Goal: Obtain resource: Obtain resource

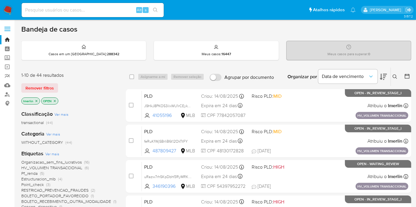
click at [37, 101] on icon "close-filter" at bounding box center [37, 101] width 4 height 4
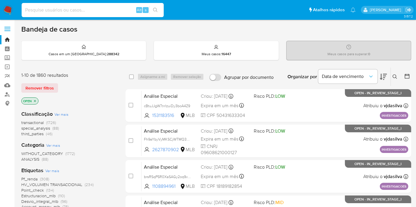
click at [126, 6] on input at bounding box center [93, 10] width 142 height 8
paste input "jqMygLo4bgtv1BxI0kelim5h"
click at [122, 13] on input "jqMygLo4bgtv1BxI0kelim5h" at bounding box center [93, 10] width 142 height 8
type input "jqMygLo4bgtv1BxI0kelim5h"
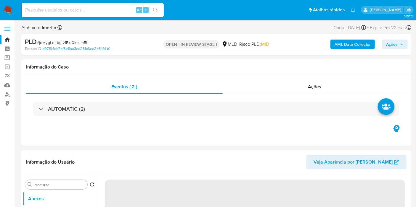
click at [357, 42] on b "AML Data Collector" at bounding box center [352, 44] width 36 height 9
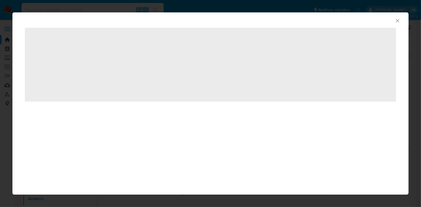
select select "10"
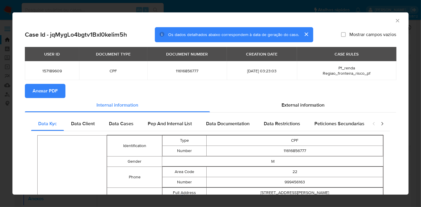
click at [59, 95] on button "Anexar PDF" at bounding box center [45, 91] width 41 height 14
click at [394, 19] on icon "Fechar a janela" at bounding box center [397, 21] width 6 height 6
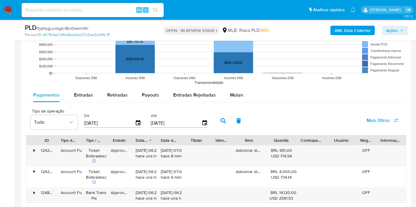
scroll to position [583, 0]
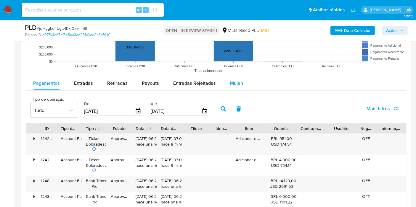
click at [233, 80] on span "Mulan" at bounding box center [236, 83] width 13 height 7
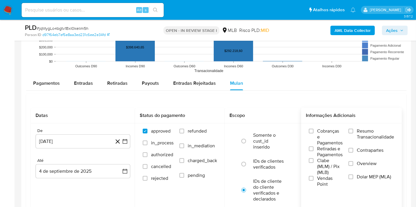
click at [369, 133] on span "Resumo Transacionalidade" at bounding box center [375, 134] width 37 height 12
click at [353, 133] on input "Resumo Transacionalidade" at bounding box center [350, 131] width 5 height 5
click at [127, 145] on button "[DATE]" at bounding box center [83, 142] width 95 height 14
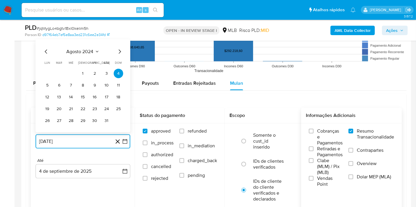
click at [91, 51] on span "agosto 2024" at bounding box center [80, 52] width 27 height 6
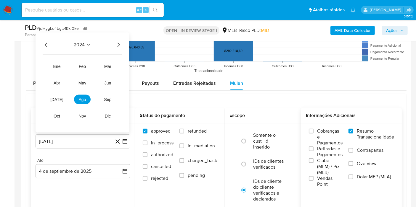
click at [116, 45] on icon "Año siguiente" at bounding box center [118, 44] width 7 height 7
click at [59, 98] on button "[DATE]" at bounding box center [57, 99] width 17 height 9
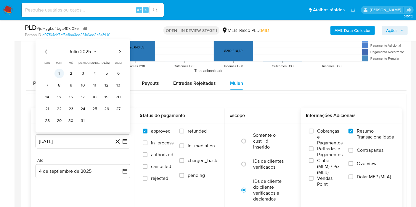
click at [63, 70] on button "1" at bounding box center [58, 73] width 9 height 9
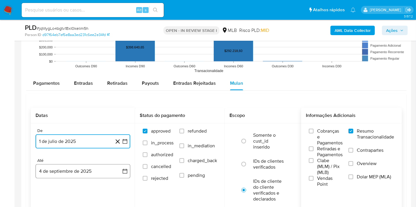
click at [120, 165] on button "4 de septiembre de 2025" at bounding box center [83, 172] width 95 height 14
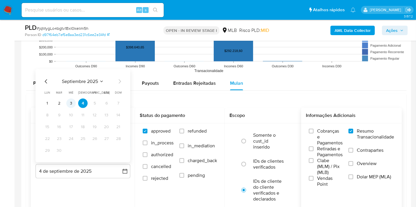
click at [70, 101] on button "3" at bounding box center [70, 103] width 9 height 9
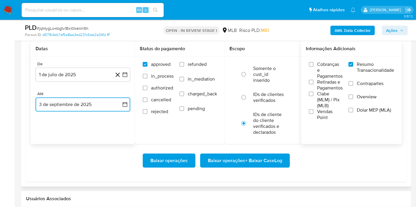
scroll to position [652, 0]
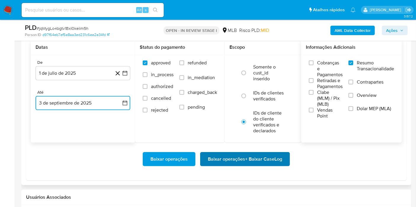
click at [241, 164] on span "Baixar operações + Baixar CaseLog" at bounding box center [245, 159] width 74 height 13
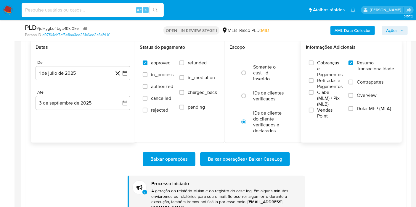
click at [106, 12] on input at bounding box center [93, 10] width 142 height 8
paste input "vm0WobFX8ECviYFC5kuOa6M8"
type input "vm0WobFX8ECviYFC5kuOa6M8"
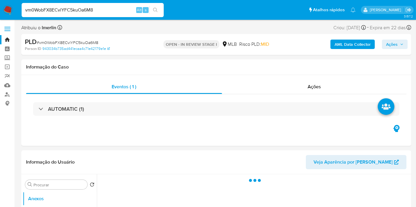
click at [335, 45] on b "AML Data Collector" at bounding box center [352, 44] width 36 height 9
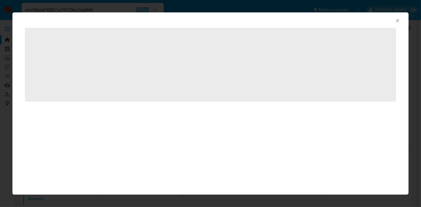
select select "10"
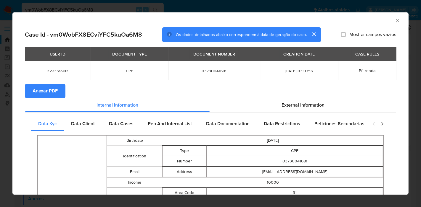
click at [62, 88] on button "Anexar PDF" at bounding box center [45, 91] width 41 height 14
click at [394, 18] on icon "Fechar a janela" at bounding box center [397, 21] width 6 height 6
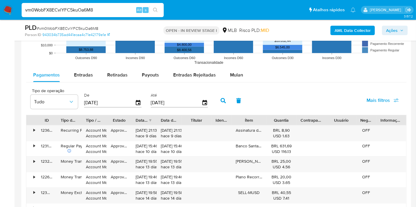
scroll to position [619, 0]
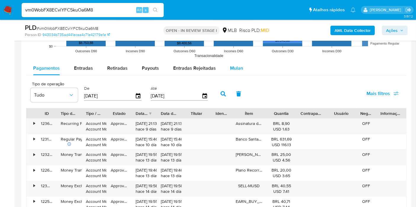
click at [234, 69] on span "Mulan" at bounding box center [236, 68] width 13 height 7
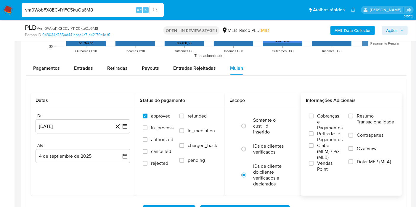
click at [347, 118] on div "Cobranças e Pagamentos Retiradas e Pagamentos Clabe (MLM) / Pix (MLB) Vendas Po…" at bounding box center [351, 142] width 91 height 59
click at [353, 119] on label "Resumo Transacionalidade" at bounding box center [371, 122] width 46 height 19
click at [353, 119] on input "Resumo Transacionalidade" at bounding box center [350, 116] width 5 height 5
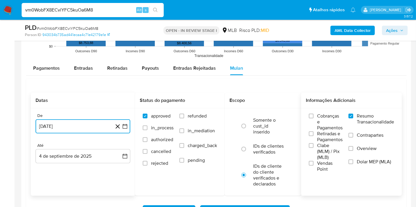
click at [127, 129] on button "[DATE]" at bounding box center [83, 127] width 95 height 14
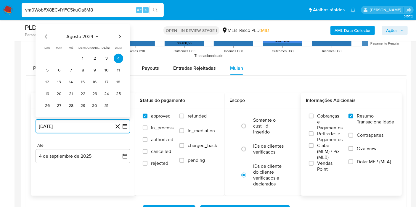
click at [93, 36] on span "agosto 2024" at bounding box center [80, 37] width 27 height 6
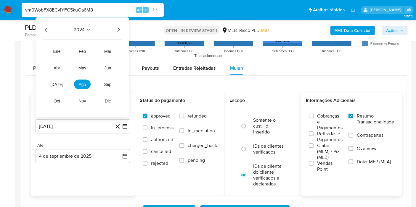
click at [118, 30] on icon "Año siguiente" at bounding box center [118, 30] width 2 height 4
click at [56, 82] on span "[DATE]" at bounding box center [56, 84] width 13 height 5
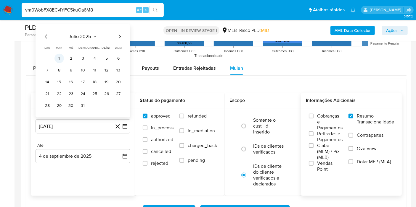
click at [60, 57] on button "1" at bounding box center [58, 58] width 9 height 9
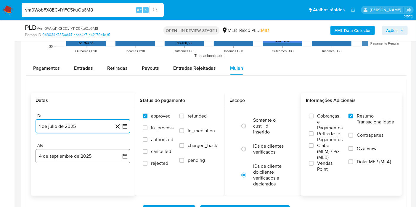
click at [122, 157] on icon "button" at bounding box center [125, 157] width 6 height 6
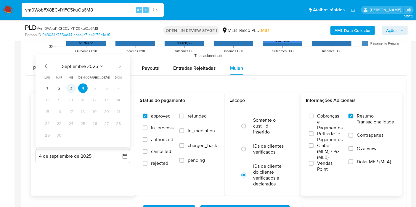
click at [73, 86] on button "3" at bounding box center [70, 88] width 9 height 9
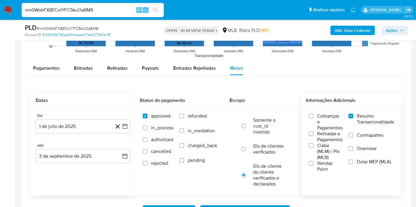
click at [112, 9] on input "vm0WobFX8ECviYFC5kuOa6M8" at bounding box center [93, 10] width 142 height 8
paste input "HcXQfYAknTp7LOMsjWcl0UEE"
type input "HcXQfYAknTp7LOMsjWcl0UEE"
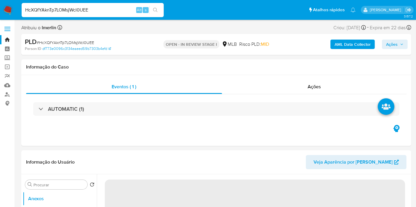
select select "10"
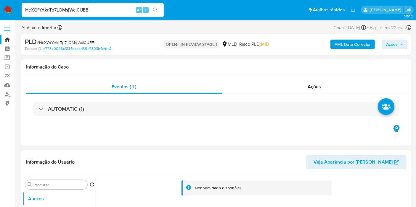
click at [345, 44] on b "AML Data Collector" at bounding box center [352, 44] width 36 height 9
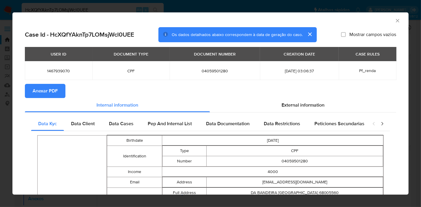
click at [50, 87] on span "Anexar PDF" at bounding box center [45, 91] width 25 height 13
click at [394, 21] on icon "Fechar a janela" at bounding box center [397, 21] width 6 height 6
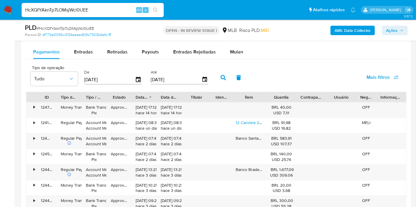
scroll to position [656, 0]
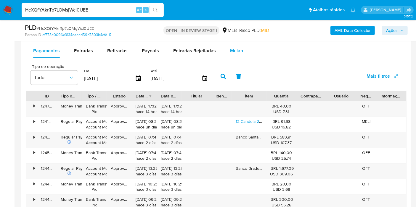
click at [230, 51] on span "Mulan" at bounding box center [236, 50] width 13 height 7
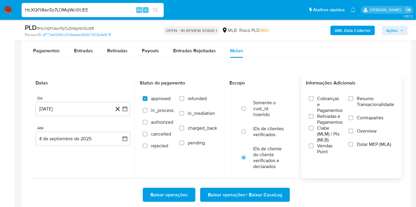
click at [368, 97] on span "Resumo Transacionalidade" at bounding box center [375, 102] width 37 height 12
click at [353, 97] on input "Resumo Transacionalidade" at bounding box center [350, 98] width 5 height 5
click at [122, 106] on icon "button" at bounding box center [125, 109] width 6 height 6
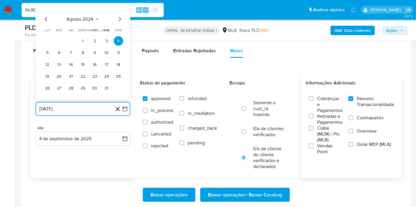
click at [91, 16] on span "agosto 2024" at bounding box center [80, 19] width 27 height 6
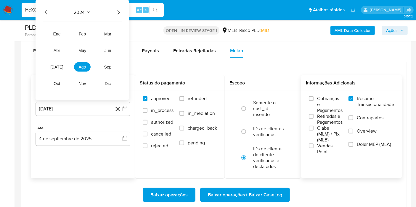
click at [116, 13] on icon "Año siguiente" at bounding box center [118, 12] width 7 height 7
click at [55, 66] on span "[DATE]" at bounding box center [56, 67] width 13 height 5
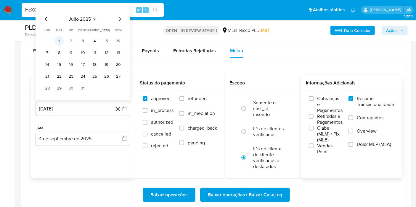
click at [61, 38] on button "1" at bounding box center [58, 40] width 9 height 9
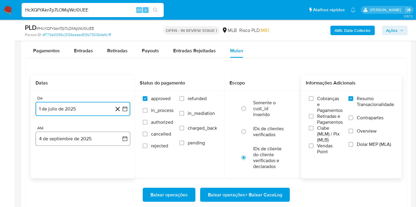
click at [124, 132] on button "4 de septiembre de 2025" at bounding box center [83, 139] width 95 height 14
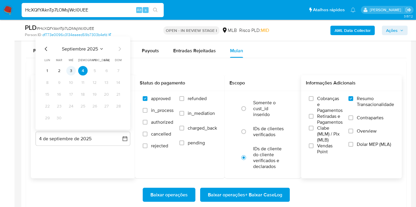
click at [70, 69] on button "3" at bounding box center [70, 70] width 9 height 9
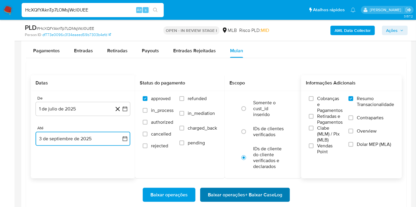
click at [222, 192] on span "Baixar operações + Baixar CaseLog" at bounding box center [245, 195] width 74 height 13
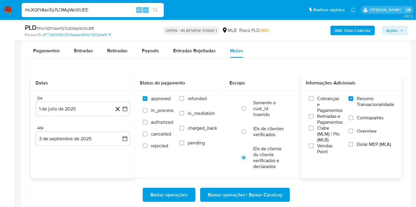
click at [109, 11] on input "HcXQfYAknTp7LOMsjWcl0UEE" at bounding box center [93, 10] width 142 height 8
paste input "psw1MVJ6Kji8xYvklpI3TGXU"
type input "psw1MVJ6Kji8xYvklpI3TGXU"
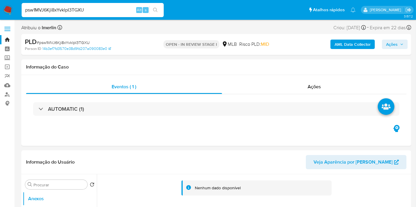
click at [340, 44] on b "AML Data Collector" at bounding box center [352, 44] width 36 height 9
select select "10"
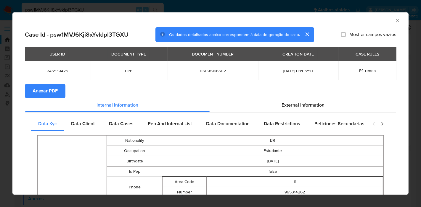
click at [55, 85] on span "Anexar PDF" at bounding box center [45, 91] width 25 height 13
click at [394, 22] on icon "Fechar a janela" at bounding box center [397, 21] width 6 height 6
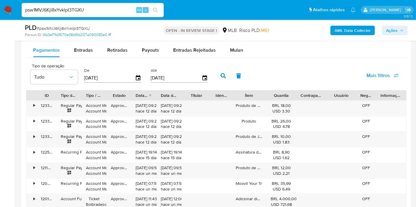
scroll to position [638, 0]
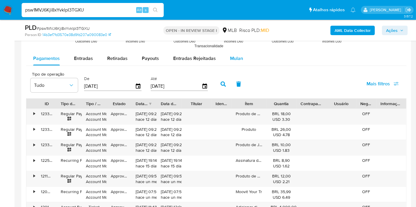
click at [243, 59] on button "Mulan" at bounding box center [236, 58] width 27 height 14
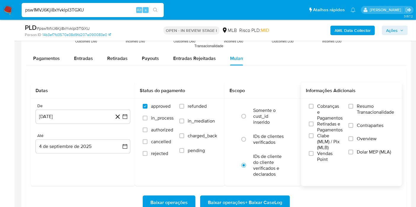
click at [372, 112] on span "Resumo Transacionalidade" at bounding box center [375, 110] width 37 height 12
click at [353, 109] on input "Resumo Transacionalidade" at bounding box center [350, 106] width 5 height 5
click at [126, 115] on icon "button" at bounding box center [125, 117] width 5 height 5
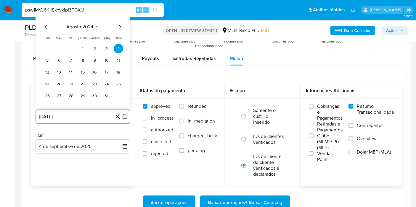
click at [84, 25] on span "agosto 2024" at bounding box center [80, 27] width 27 height 6
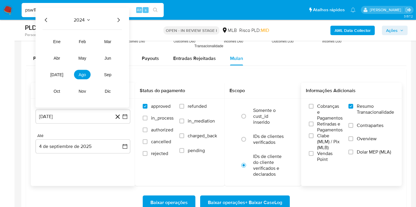
click at [120, 21] on icon "Año siguiente" at bounding box center [118, 20] width 7 height 7
click at [60, 72] on button "[DATE]" at bounding box center [57, 74] width 17 height 9
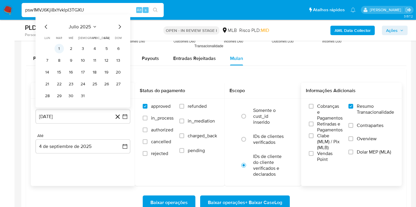
click at [60, 46] on button "1" at bounding box center [58, 48] width 9 height 9
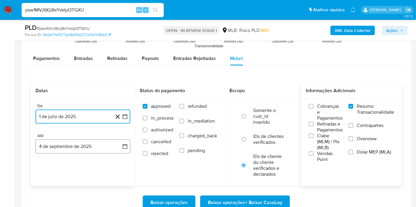
click at [123, 140] on button "4 de septiembre de 2025" at bounding box center [83, 147] width 95 height 14
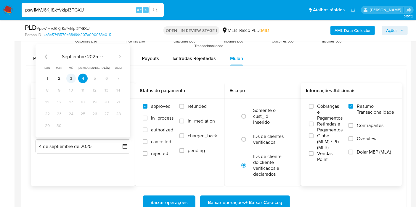
click at [70, 75] on button "3" at bounding box center [70, 78] width 9 height 9
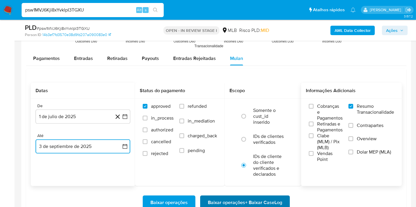
click at [222, 197] on span "Baixar operações + Baixar CaseLog" at bounding box center [245, 203] width 74 height 13
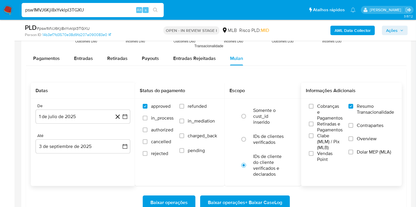
click at [104, 4] on div "psw1MVJ6Kji8xYvklpI3TGXU Alt s" at bounding box center [93, 10] width 142 height 14
click at [103, 9] on input "psw1MVJ6Kji8xYvklpI3TGXU" at bounding box center [93, 10] width 142 height 8
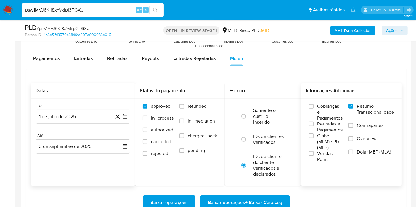
paste input "4rcGQsuqCNjVoL6YLfdeo3bx"
type input "4rcGQsuqCNjVoL6YLfdeo3bx"
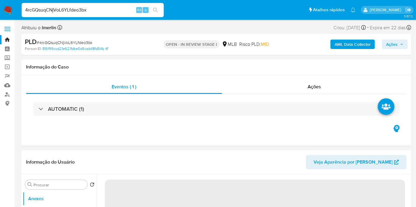
click at [344, 50] on div "AML Data Collector Ações" at bounding box center [344, 45] width 126 height 14
select select "10"
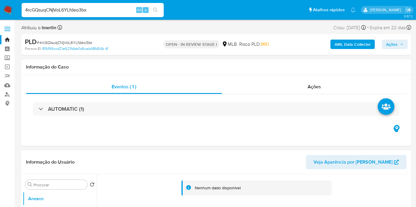
click at [347, 48] on b "AML Data Collector" at bounding box center [352, 44] width 36 height 9
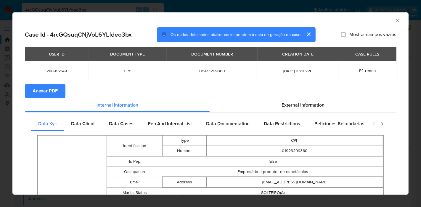
click at [52, 87] on span "Anexar PDF" at bounding box center [45, 91] width 25 height 13
click at [394, 18] on icon "Fechar a janela" at bounding box center [397, 21] width 6 height 6
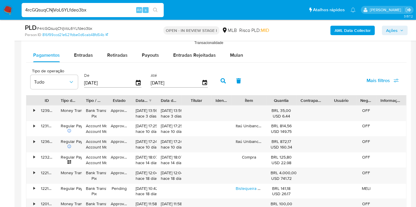
scroll to position [649, 0]
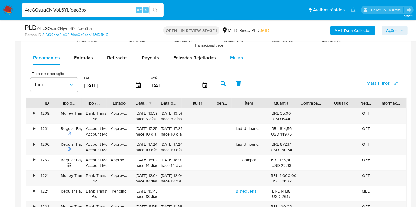
click at [239, 57] on span "Mulan" at bounding box center [236, 57] width 13 height 7
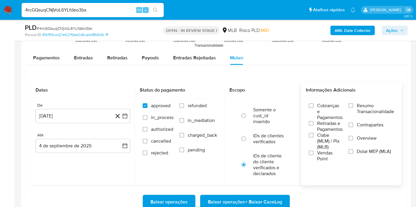
click at [355, 108] on label "Resumo Transacionalidade" at bounding box center [371, 112] width 46 height 19
click at [353, 108] on input "Resumo Transacionalidade" at bounding box center [350, 106] width 5 height 5
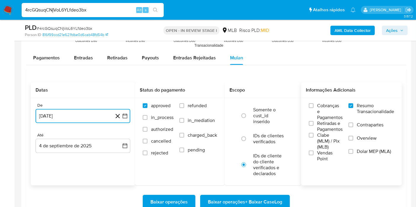
click at [127, 118] on button "[DATE]" at bounding box center [83, 116] width 95 height 14
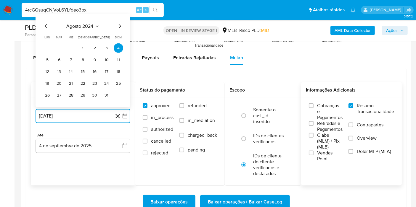
click at [87, 26] on span "agosto 2024" at bounding box center [80, 26] width 27 height 6
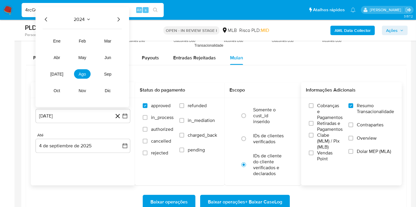
click at [117, 18] on icon "Año siguiente" at bounding box center [118, 19] width 7 height 7
click at [57, 70] on button "[DATE]" at bounding box center [57, 74] width 17 height 9
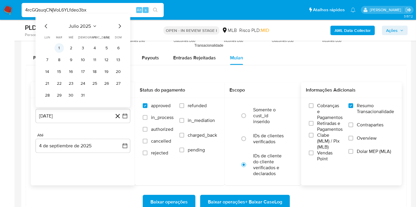
click at [62, 46] on button "1" at bounding box center [58, 48] width 9 height 9
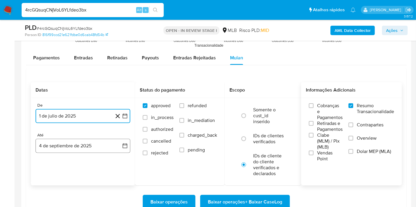
click at [123, 145] on icon "button" at bounding box center [125, 146] width 6 height 6
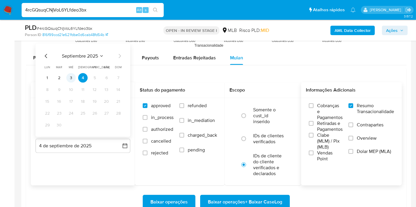
click at [72, 76] on button "3" at bounding box center [70, 77] width 9 height 9
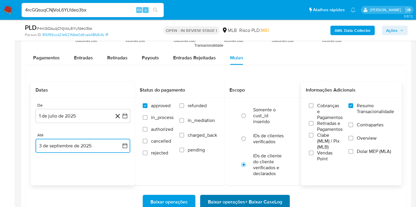
click at [231, 196] on span "Baixar operações + Baixar CaseLog" at bounding box center [245, 202] width 74 height 13
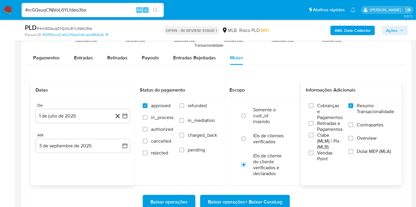
click at [94, 7] on input "4rcGQsuqCNjVoL6YLfdeo3bx" at bounding box center [93, 10] width 142 height 8
paste input "7K5UtG14CTXUs3T7Y91PFE37"
type input "7K5UtG14CTXUs3T7Y91PFE37"
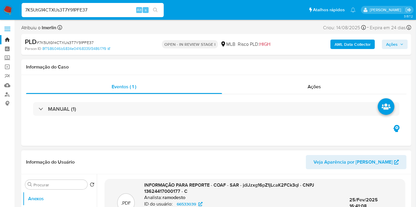
select select "10"
click at [344, 43] on b "AML Data Collector" at bounding box center [352, 44] width 36 height 9
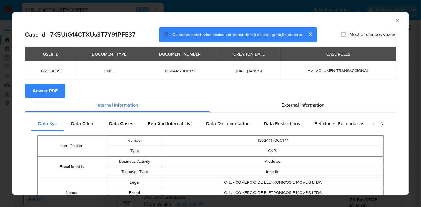
click at [59, 86] on button "Anexar PDF" at bounding box center [45, 91] width 41 height 14
click at [394, 23] on icon "Fechar a janela" at bounding box center [397, 21] width 6 height 6
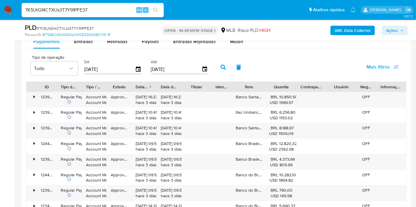
scroll to position [654, 0]
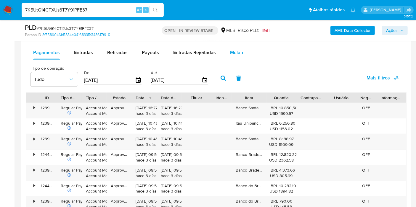
click at [233, 54] on span "Mulan" at bounding box center [236, 52] width 13 height 7
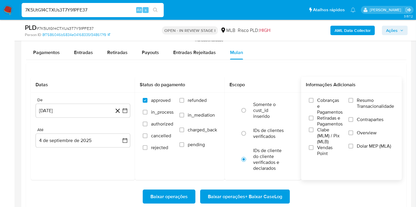
click at [365, 102] on span "Resumo Transacionalidade" at bounding box center [375, 104] width 37 height 12
click at [353, 102] on input "Resumo Transacionalidade" at bounding box center [350, 100] width 5 height 5
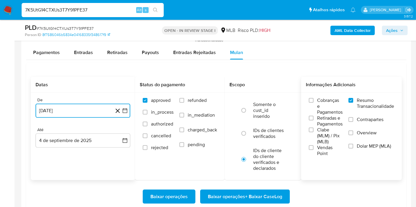
click at [128, 112] on button "[DATE]" at bounding box center [83, 111] width 95 height 14
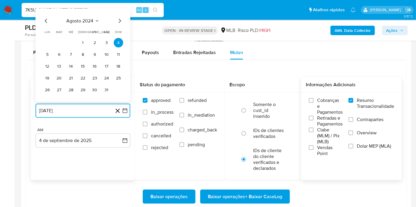
click at [78, 21] on span "agosto 2024" at bounding box center [80, 21] width 27 height 6
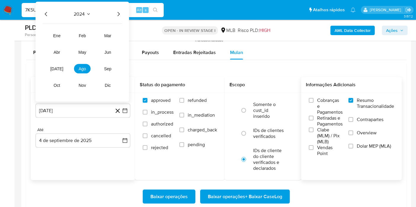
click at [117, 15] on icon "Año siguiente" at bounding box center [118, 14] width 2 height 4
click at [63, 66] on button "[DATE]" at bounding box center [57, 68] width 17 height 9
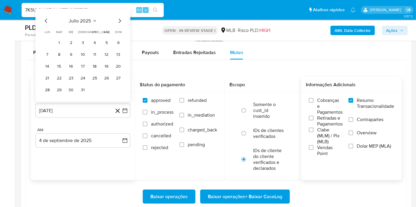
click at [60, 47] on tbody "1 2 3 4 5 6 7 8 9 10 11 12 13 14 15 16 17 18 19 20 21 22 23 24 25 26 27 28 29 3…" at bounding box center [83, 66] width 80 height 57
click at [60, 43] on button "1" at bounding box center [58, 42] width 9 height 9
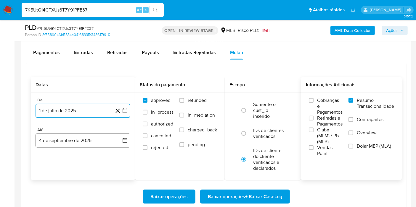
click at [119, 134] on button "4 de septiembre de 2025" at bounding box center [83, 141] width 95 height 14
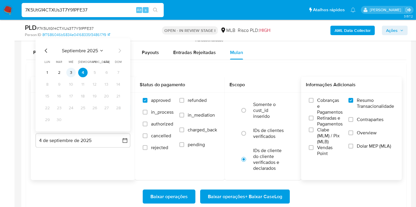
click at [73, 69] on button "3" at bounding box center [70, 72] width 9 height 9
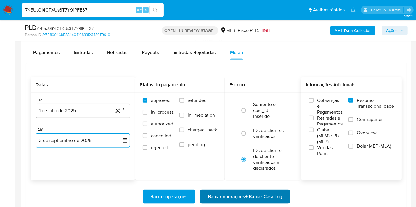
click at [212, 191] on span "Baixar operações + Baixar CaseLog" at bounding box center [245, 197] width 74 height 13
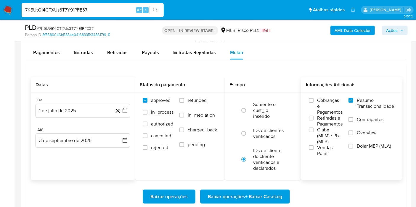
click at [114, 8] on input "7K5UtG14CTXUs3T7Y91PFE37" at bounding box center [93, 10] width 142 height 8
paste input "kwEyFcQ9Sr6jeS3DbKLgv6Og"
type input "kwEyFcQ9Sr6jeS3DbKLgv6Og"
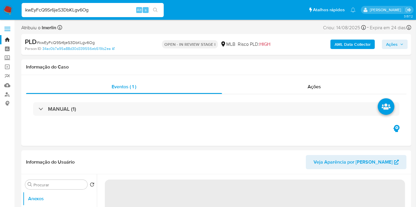
select select "10"
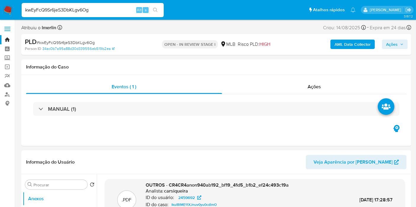
click at [342, 45] on b "AML Data Collector" at bounding box center [352, 44] width 36 height 9
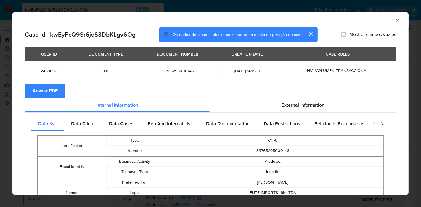
click at [51, 89] on span "Anexar PDF" at bounding box center [45, 91] width 25 height 13
click at [396, 22] on icon "Fechar a janela" at bounding box center [397, 20] width 3 height 3
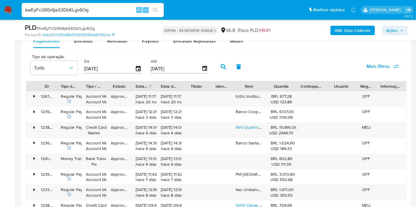
scroll to position [653, 0]
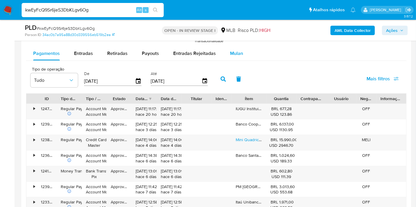
click at [244, 56] on button "Mulan" at bounding box center [236, 53] width 27 height 14
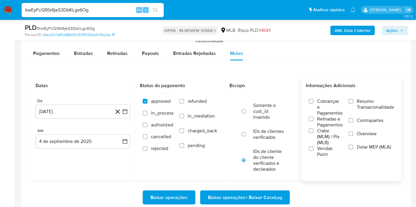
click at [367, 104] on span "Resumo Transacionalidade" at bounding box center [375, 105] width 37 height 12
click at [353, 104] on input "Resumo Transacionalidade" at bounding box center [350, 101] width 5 height 5
click at [127, 112] on icon "button" at bounding box center [125, 111] width 5 height 5
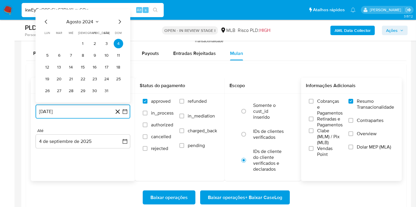
click at [95, 20] on icon "Seleccionar mes y año" at bounding box center [97, 22] width 5 height 5
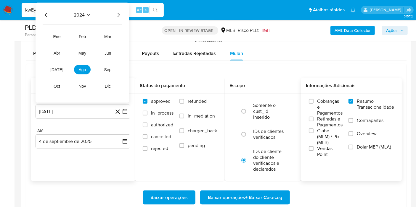
click at [119, 14] on icon "Año siguiente" at bounding box center [118, 15] width 2 height 4
click at [56, 65] on button "[DATE]" at bounding box center [57, 69] width 17 height 9
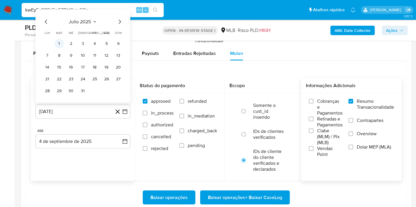
click at [59, 41] on button "1" at bounding box center [58, 43] width 9 height 9
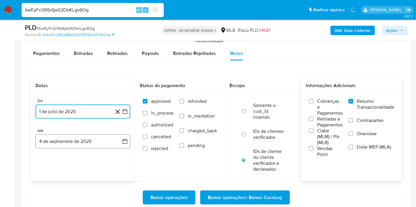
click at [123, 139] on icon "button" at bounding box center [125, 142] width 6 height 6
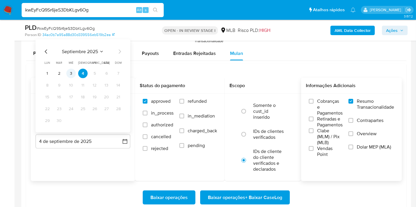
click at [71, 69] on button "3" at bounding box center [70, 73] width 9 height 9
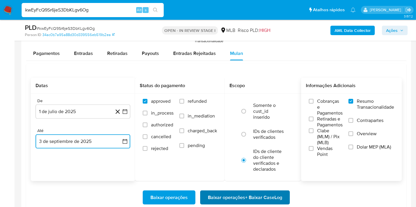
click at [247, 193] on span "Baixar operações + Baixar CaseLog" at bounding box center [245, 197] width 74 height 13
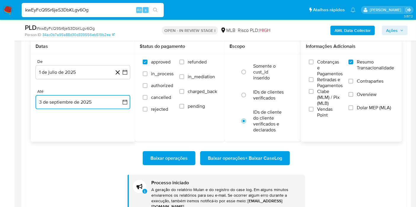
scroll to position [692, 0]
